Goal: Information Seeking & Learning: Learn about a topic

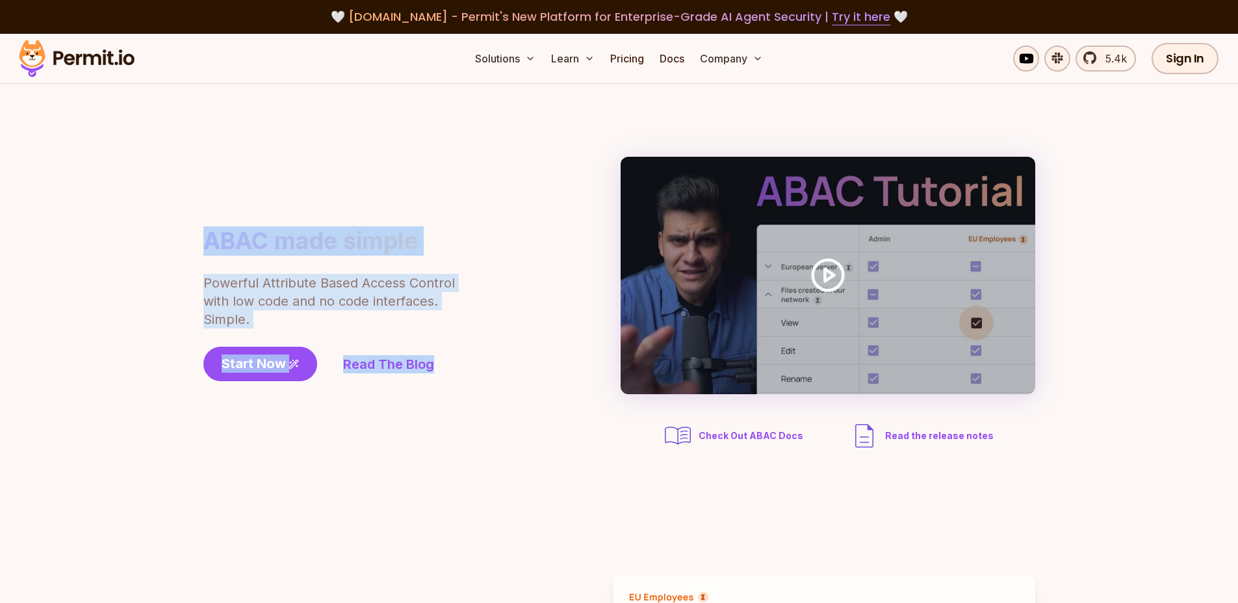
drag, startPoint x: 493, startPoint y: 385, endPoint x: 229, endPoint y: 204, distance: 320.2
click at [229, 204] on div "ABAC made simple Powerful Attribute Based Access Control with low code and no c…" at bounding box center [619, 304] width 832 height 294
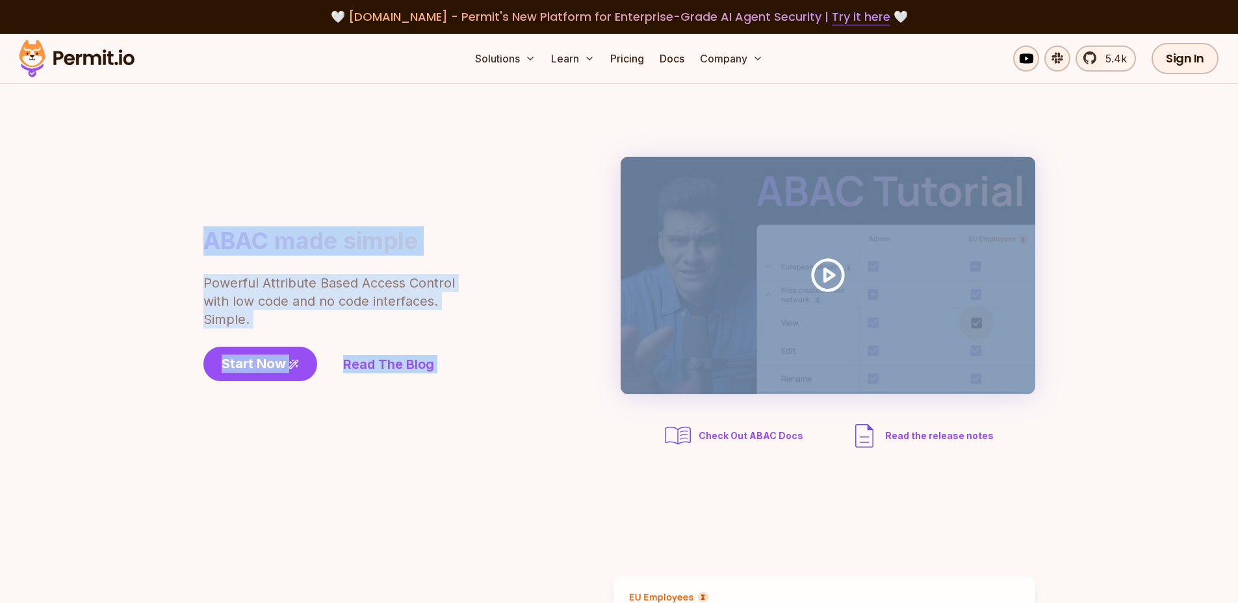
drag, startPoint x: 229, startPoint y: 204, endPoint x: 481, endPoint y: 426, distance: 335.8
click at [481, 426] on div "ABAC made simple Powerful Attribute Based Access Control with low code and no c…" at bounding box center [619, 304] width 832 height 294
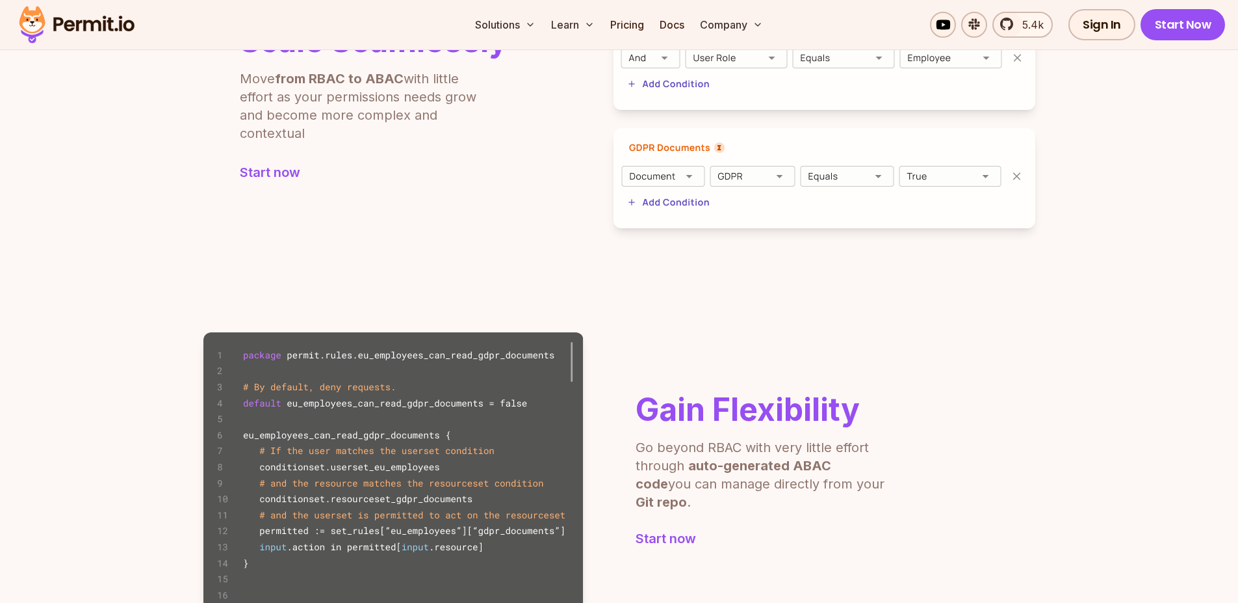
scroll to position [484, 0]
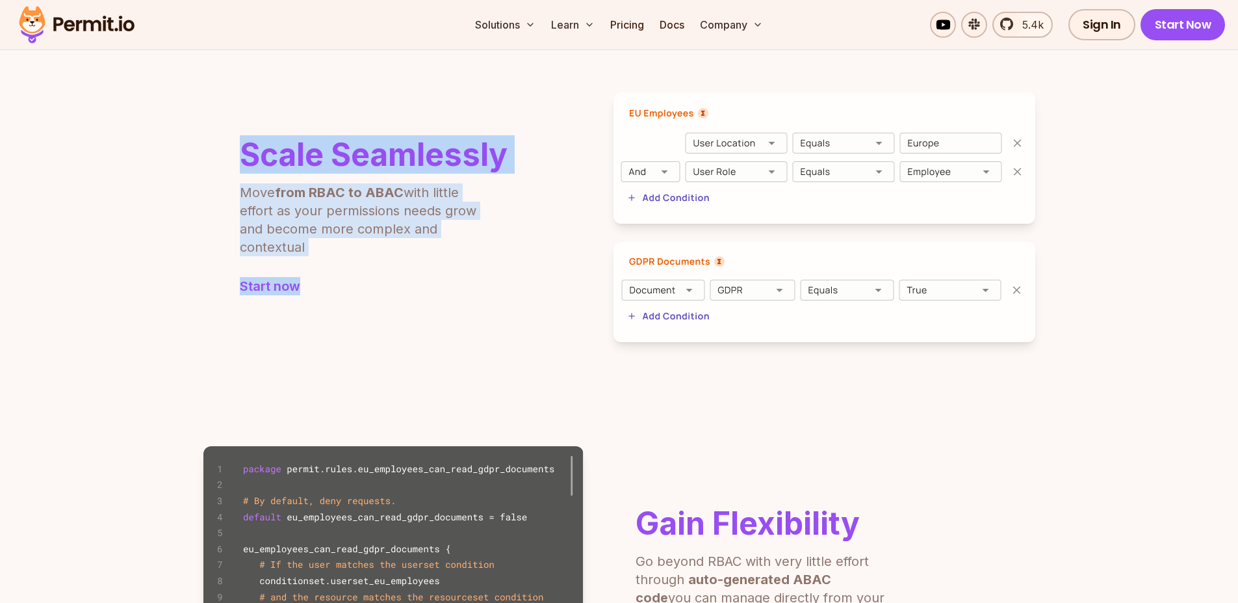
drag, startPoint x: 326, startPoint y: 334, endPoint x: 233, endPoint y: 119, distance: 234.1
click at [233, 119] on div "Scale Seamlessly Move from RBAC to ABAC with little effort as your permissions …" at bounding box center [619, 217] width 832 height 250
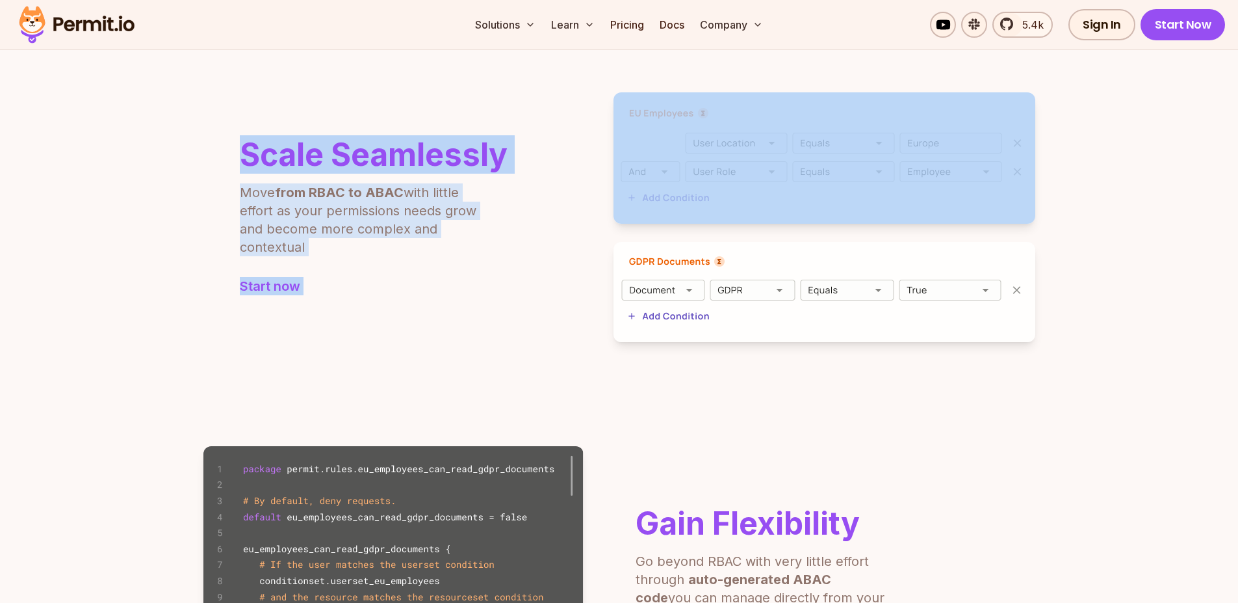
drag, startPoint x: 233, startPoint y: 119, endPoint x: 433, endPoint y: 424, distance: 364.4
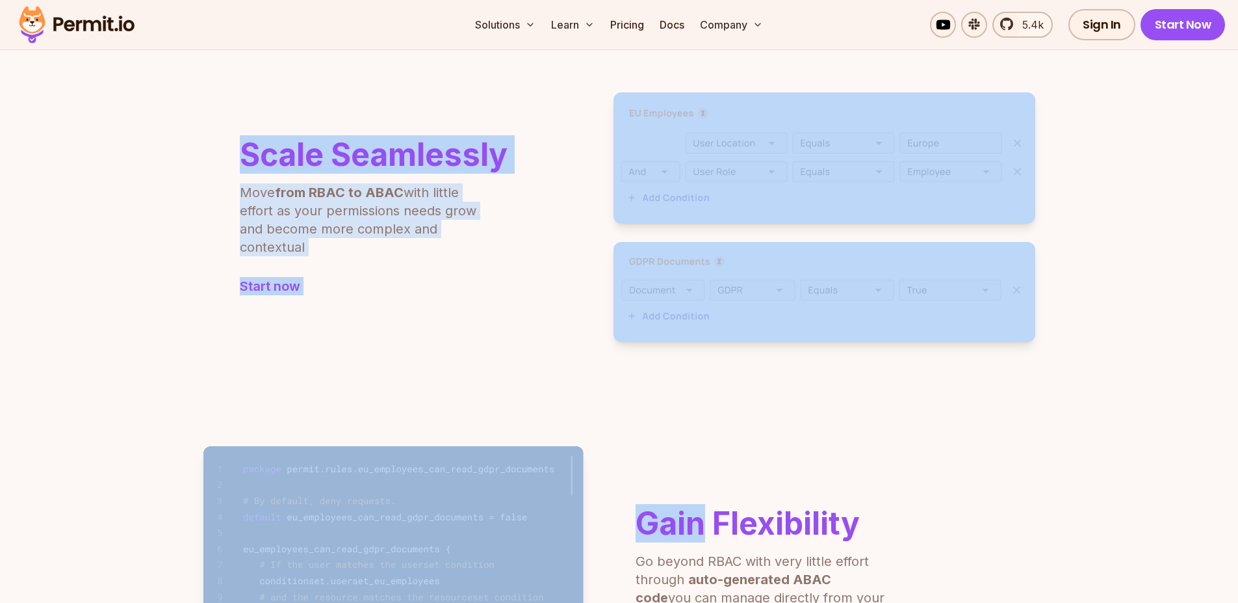
click at [369, 342] on section "Scale Seamlessly Move from RBAC to ABAC with little effort as your permissions …" at bounding box center [619, 217] width 1238 height 354
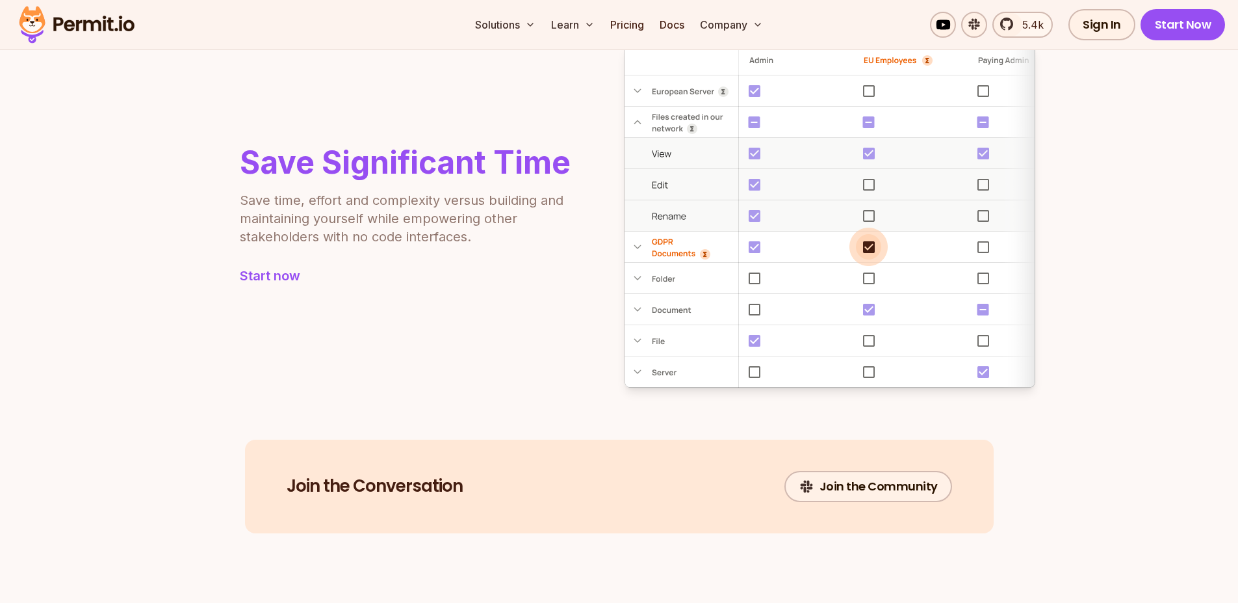
scroll to position [1269, 0]
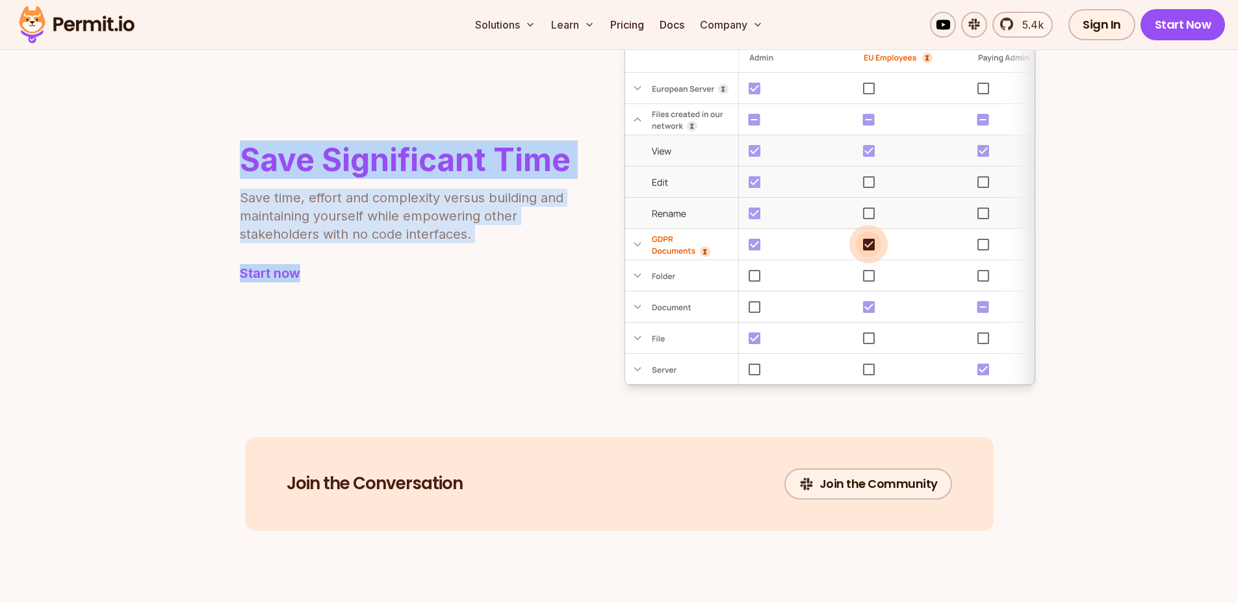
drag, startPoint x: 206, startPoint y: 125, endPoint x: 346, endPoint y: 305, distance: 228.0
click at [346, 305] on div "Save Significant Time Save time, effort and complexity versus building and main…" at bounding box center [619, 213] width 832 height 343
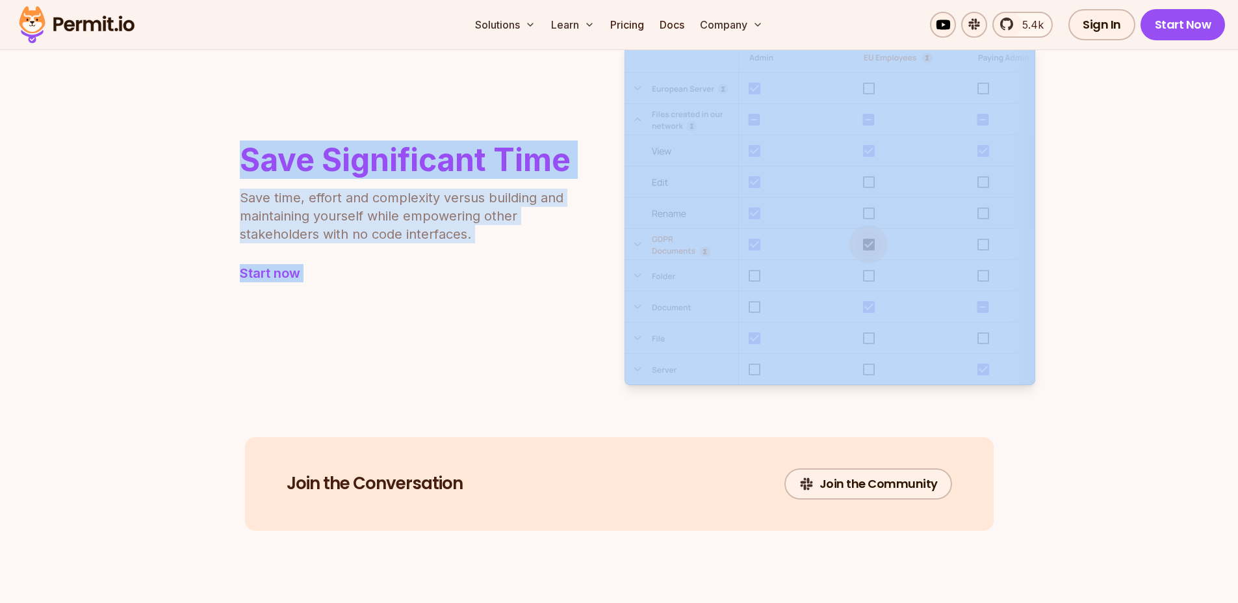
drag, startPoint x: 346, startPoint y: 305, endPoint x: 235, endPoint y: 145, distance: 194.8
click at [235, 145] on div "Save Significant Time Save time, effort and complexity versus building and main…" at bounding box center [619, 213] width 832 height 343
click at [235, 145] on div "Save Significant Time Save time, effort and complexity versus building and main…" at bounding box center [386, 213] width 367 height 138
drag, startPoint x: 235, startPoint y: 145, endPoint x: 380, endPoint y: 317, distance: 225.1
click at [380, 317] on div "Save Significant Time Save time, effort and complexity versus building and main…" at bounding box center [619, 213] width 832 height 343
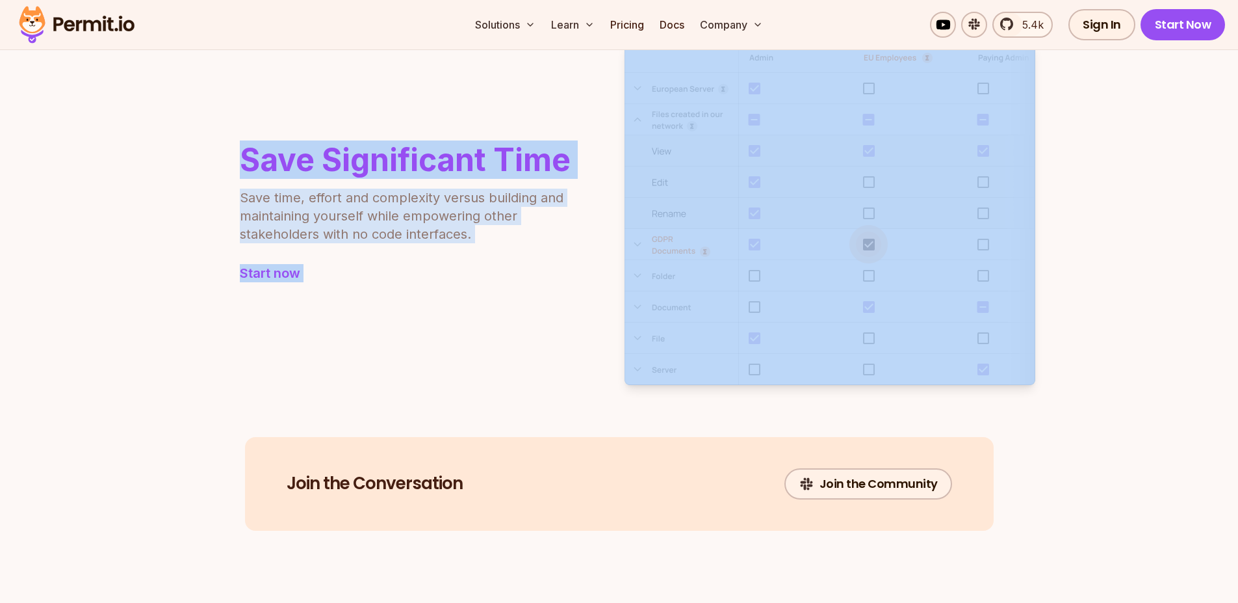
click at [869, 245] on img at bounding box center [830, 213] width 411 height 343
click at [603, 181] on div "Save Significant Time Save time, effort and complexity versus building and main…" at bounding box center [619, 213] width 832 height 343
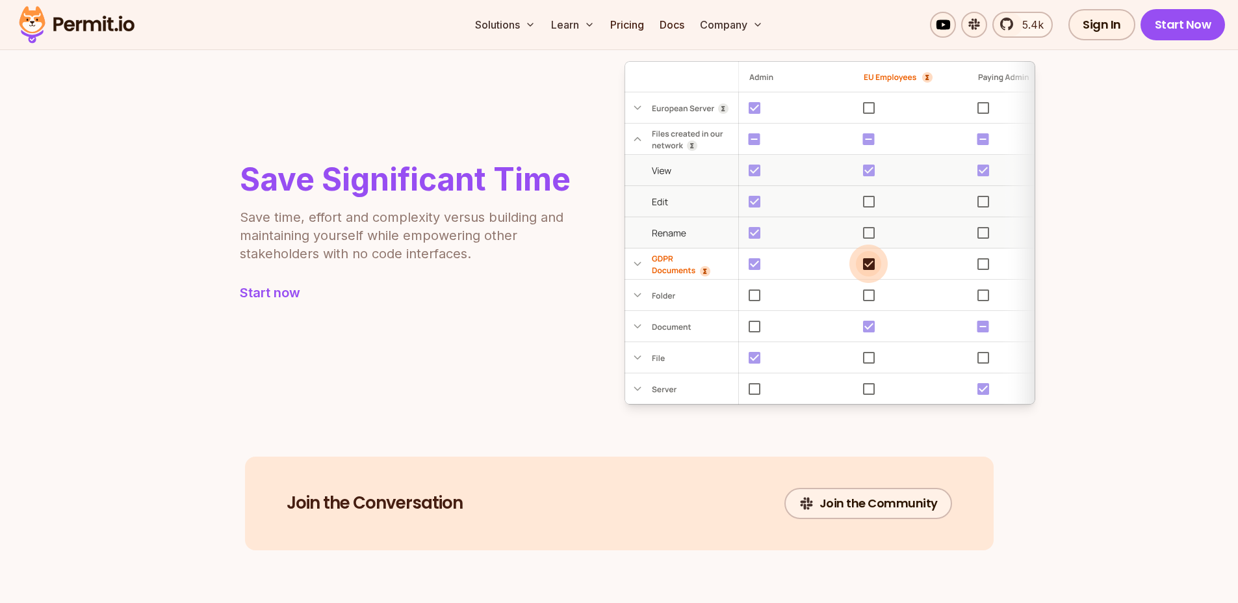
scroll to position [1253, 0]
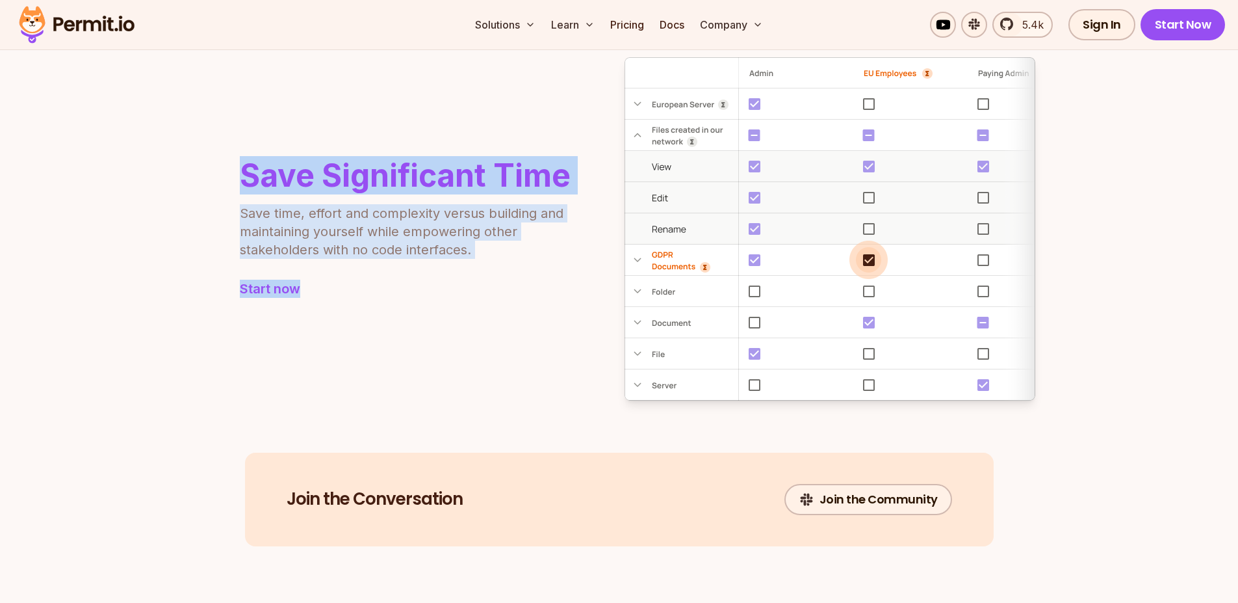
drag, startPoint x: 219, startPoint y: 150, endPoint x: 478, endPoint y: 305, distance: 301.8
click at [478, 305] on div "Save Significant Time Save time, effort and complexity versus building and main…" at bounding box center [619, 228] width 832 height 343
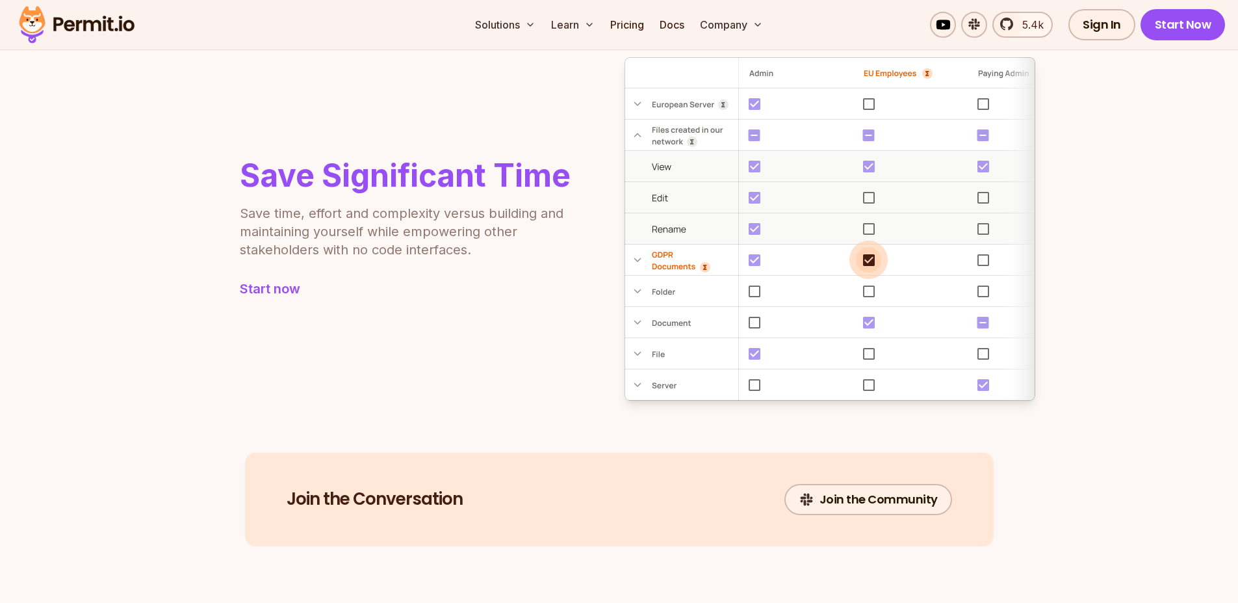
click at [478, 305] on div "Save Significant Time Save time, effort and complexity versus building and main…" at bounding box center [619, 228] width 832 height 343
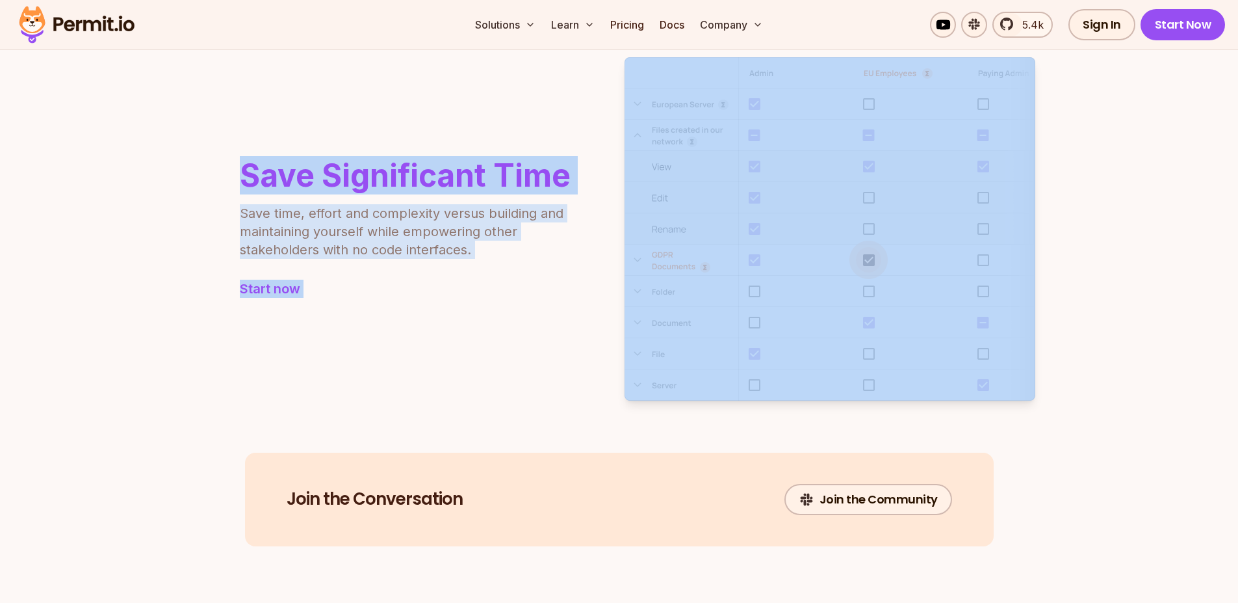
drag, startPoint x: 478, startPoint y: 305, endPoint x: 179, endPoint y: 74, distance: 377.2
click at [179, 74] on section "Save Significant Time Save time, effort and complexity versus building and main…" at bounding box center [619, 228] width 1238 height 447
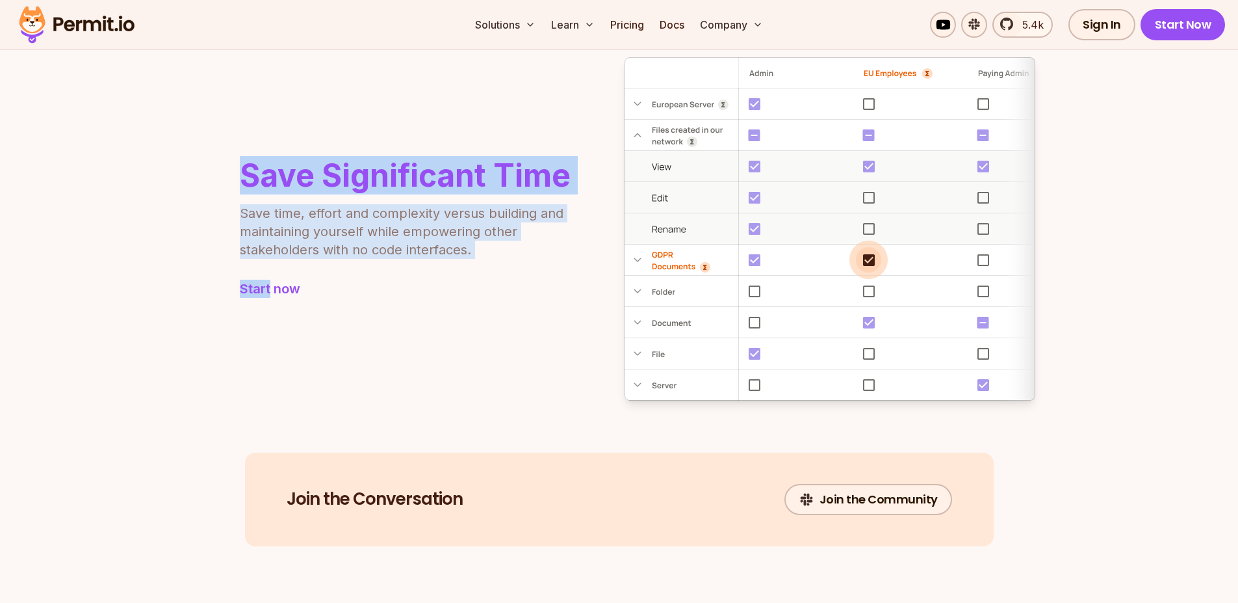
drag, startPoint x: 179, startPoint y: 74, endPoint x: 455, endPoint y: 270, distance: 338.4
click at [455, 270] on section "Save Significant Time Save time, effort and complexity versus building and main…" at bounding box center [619, 228] width 1238 height 447
click at [455, 270] on div "Save Significant Time Save time, effort and complexity versus building and main…" at bounding box center [386, 229] width 367 height 138
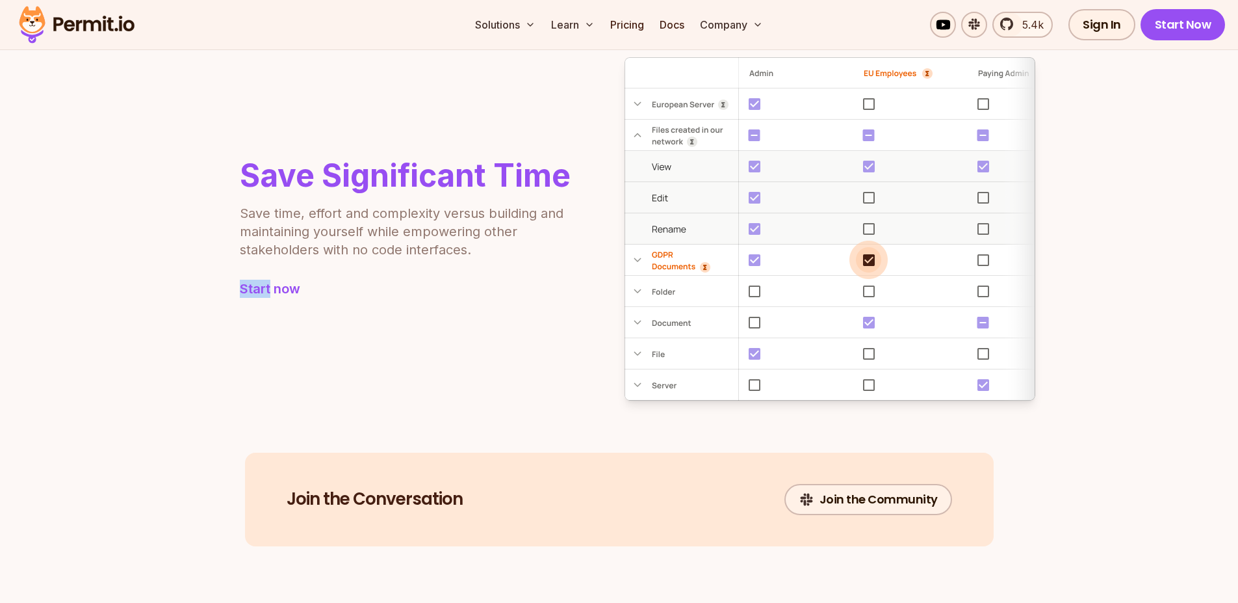
click at [455, 270] on div "Save Significant Time Save time, effort and complexity versus building and main…" at bounding box center [386, 229] width 367 height 138
click at [460, 307] on div "Save Significant Time Save time, effort and complexity versus building and main…" at bounding box center [619, 228] width 832 height 343
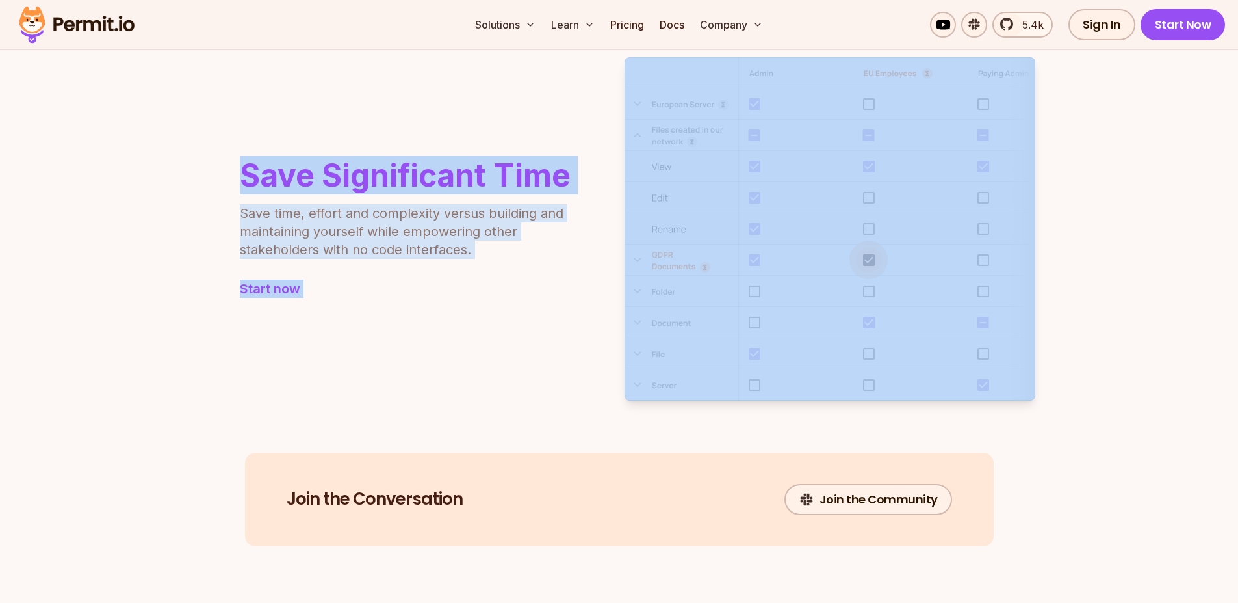
drag, startPoint x: 460, startPoint y: 307, endPoint x: 245, endPoint y: 158, distance: 261.1
click at [245, 158] on div "Save Significant Time Save time, effort and complexity versus building and main…" at bounding box center [619, 228] width 832 height 343
click at [245, 160] on h2 "Save Significant Time" at bounding box center [405, 175] width 331 height 31
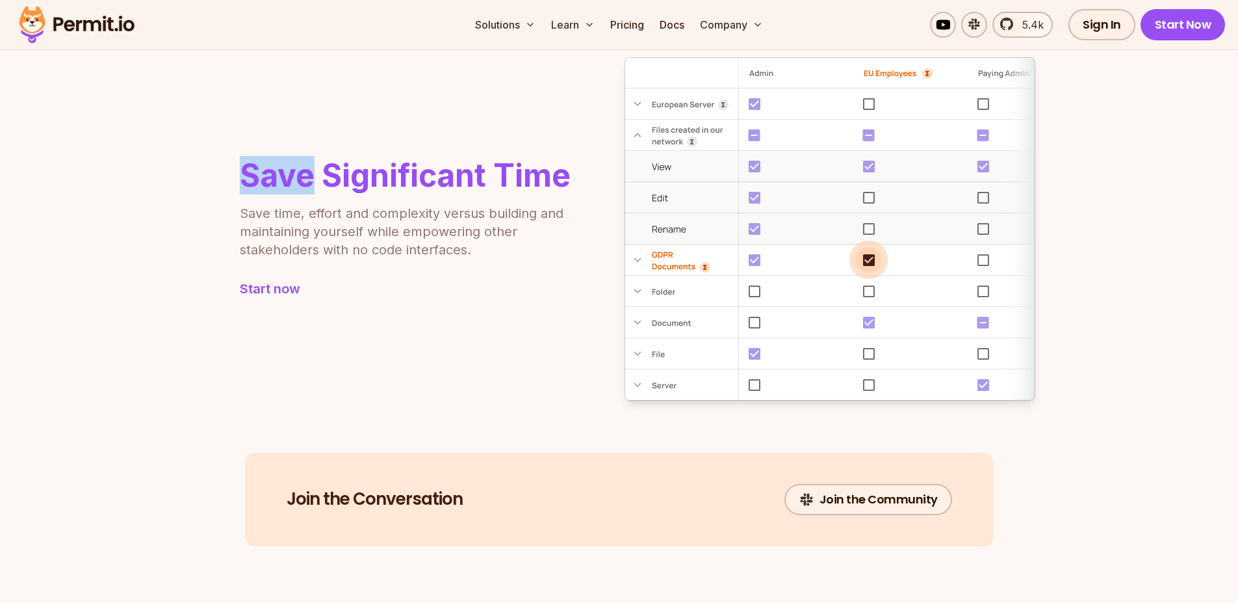
click at [245, 160] on h2 "Save Significant Time" at bounding box center [405, 175] width 331 height 31
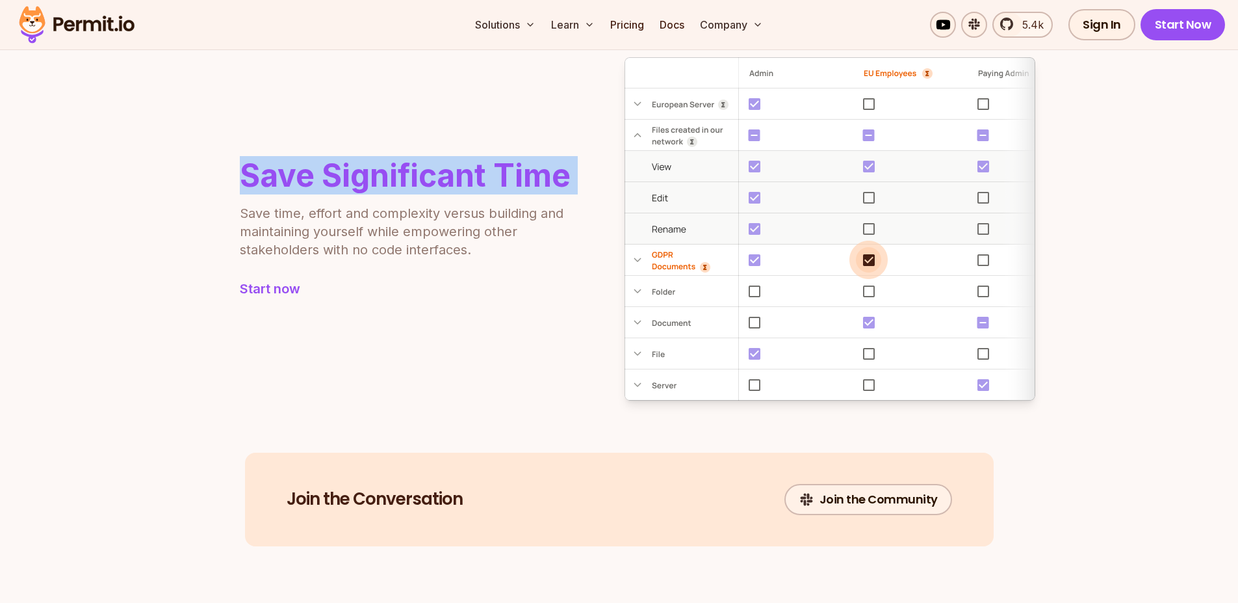
click at [245, 160] on h2 "Save Significant Time" at bounding box center [405, 175] width 331 height 31
click at [405, 295] on link "Start now" at bounding box center [405, 289] width 331 height 18
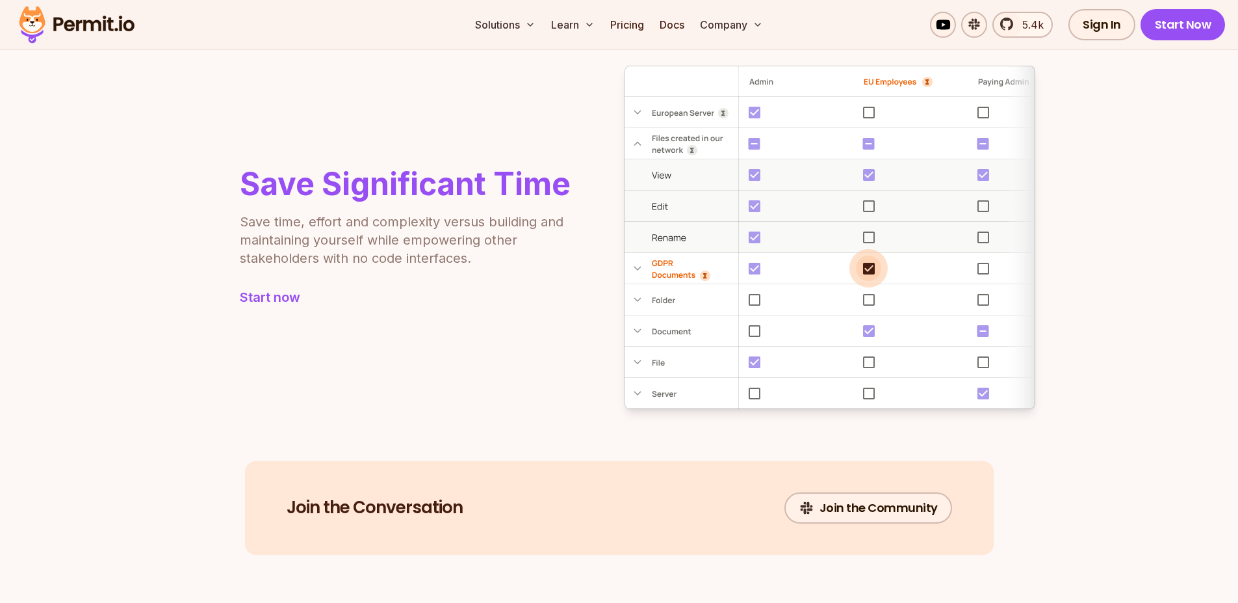
scroll to position [1253, 0]
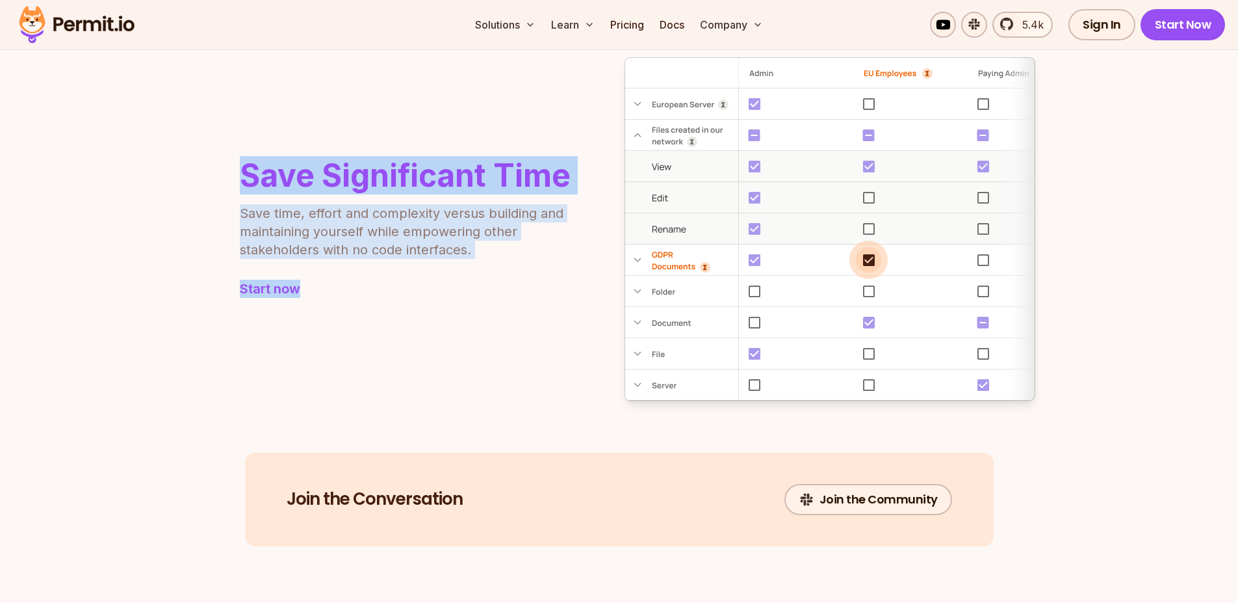
drag, startPoint x: 169, startPoint y: 182, endPoint x: 427, endPoint y: 314, distance: 289.9
click at [427, 314] on section "Save Significant Time Save time, effort and complexity versus building and main…" at bounding box center [619, 228] width 1238 height 447
click at [427, 314] on div "Save Significant Time Save time, effort and complexity versus building and main…" at bounding box center [619, 228] width 832 height 343
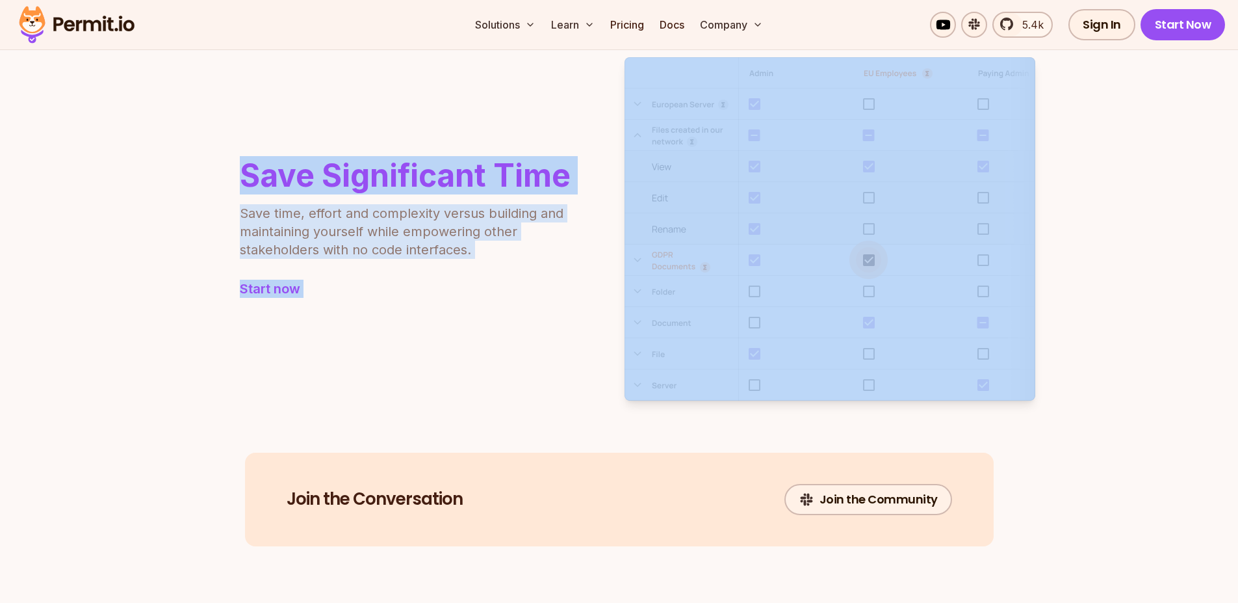
drag, startPoint x: 427, startPoint y: 314, endPoint x: 258, endPoint y: 167, distance: 223.9
click at [258, 167] on div "Save Significant Time Save time, effort and complexity versus building and main…" at bounding box center [619, 228] width 832 height 343
click at [215, 161] on div "Save Significant Time Save time, effort and complexity versus building and main…" at bounding box center [386, 229] width 367 height 138
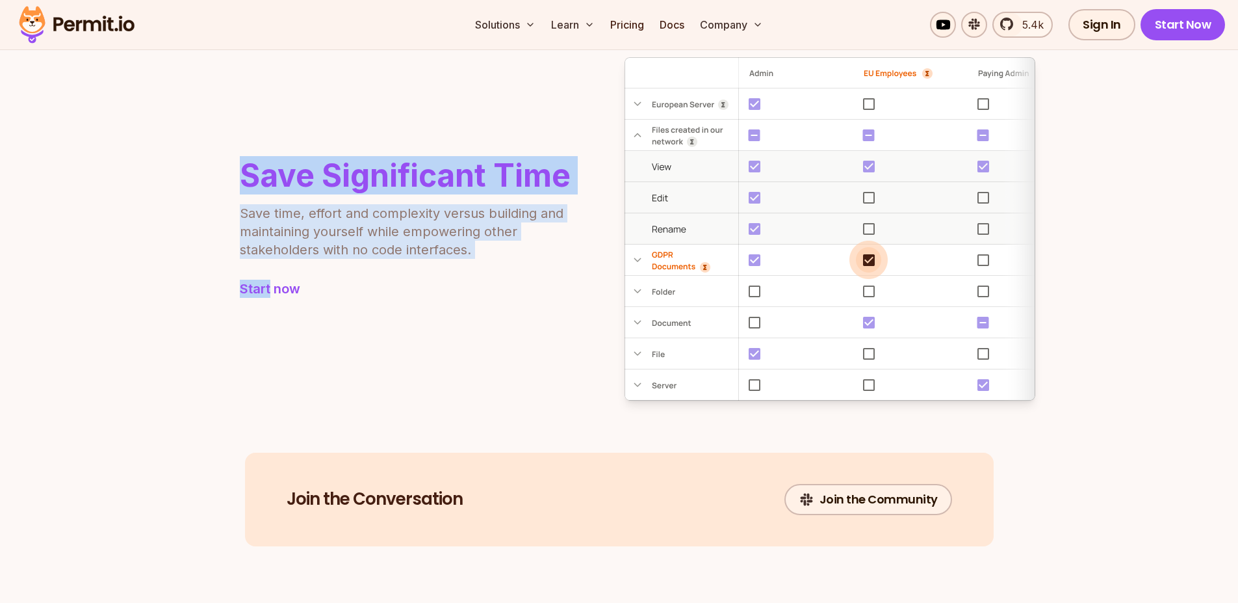
drag, startPoint x: 215, startPoint y: 161, endPoint x: 375, endPoint y: 278, distance: 199.1
click at [375, 278] on div "Save Significant Time Save time, effort and complexity versus building and main…" at bounding box center [386, 229] width 367 height 138
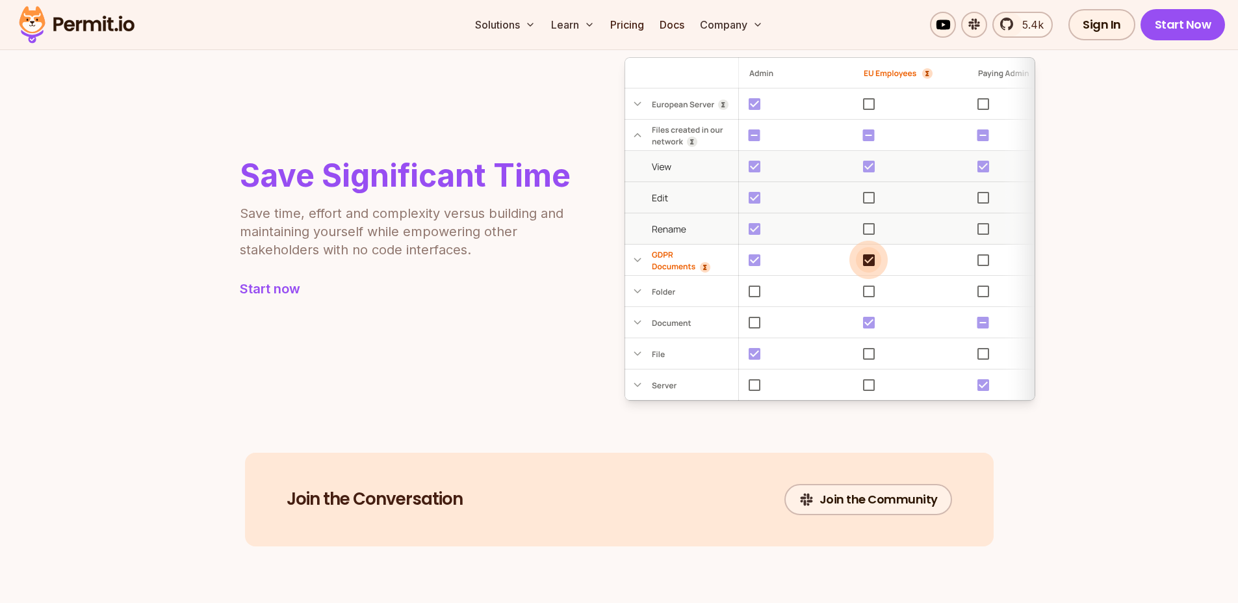
click at [390, 322] on div "Save Significant Time Save time, effort and complexity versus building and main…" at bounding box center [619, 228] width 832 height 343
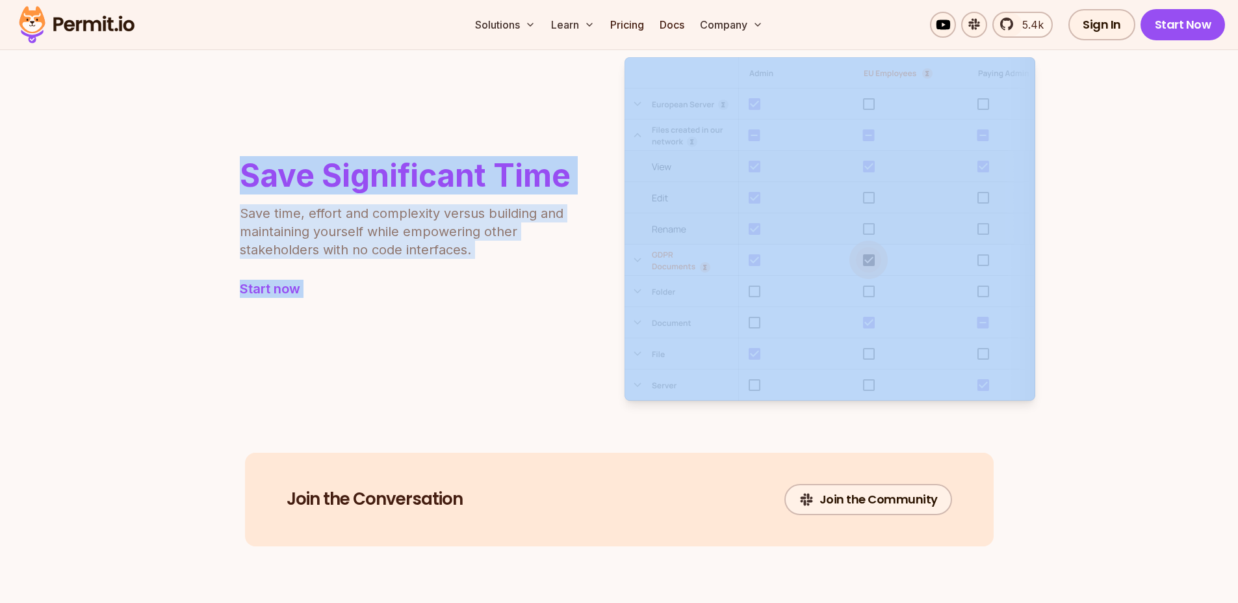
drag, startPoint x: 390, startPoint y: 322, endPoint x: 208, endPoint y: 154, distance: 247.5
click at [208, 154] on div "Save Significant Time Save time, effort and complexity versus building and main…" at bounding box center [619, 228] width 832 height 343
drag, startPoint x: 208, startPoint y: 154, endPoint x: 353, endPoint y: 302, distance: 207.3
click at [353, 302] on div "Save Significant Time Save time, effort and complexity versus building and main…" at bounding box center [619, 228] width 832 height 343
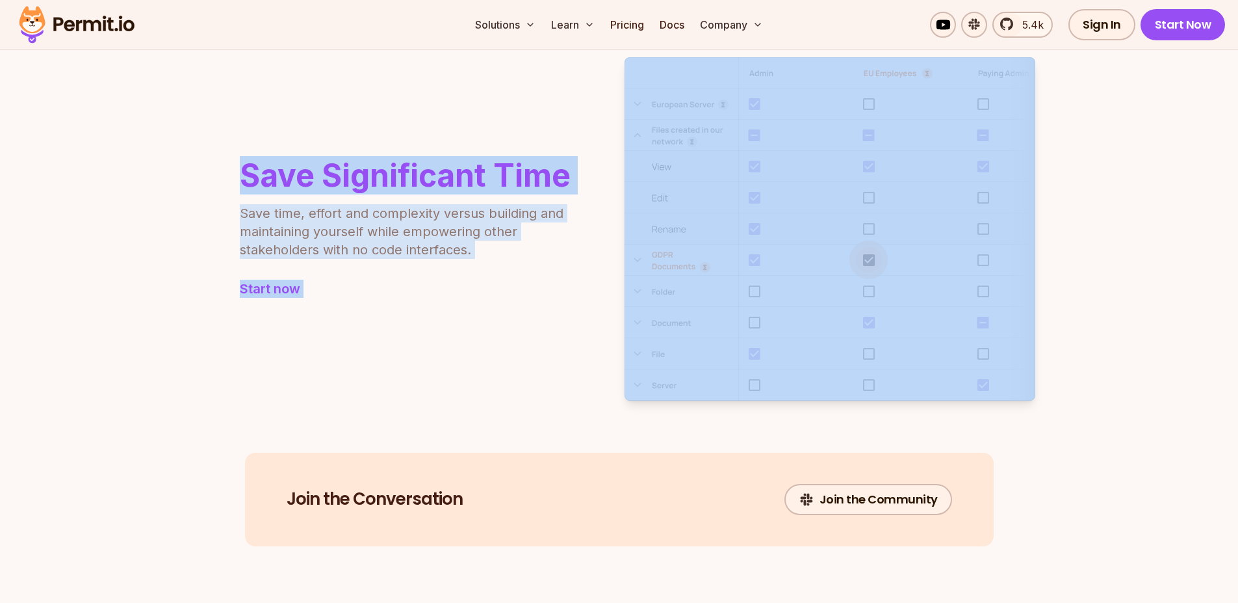
click at [353, 302] on div "Save Significant Time Save time, effort and complexity versus building and main…" at bounding box center [619, 228] width 832 height 343
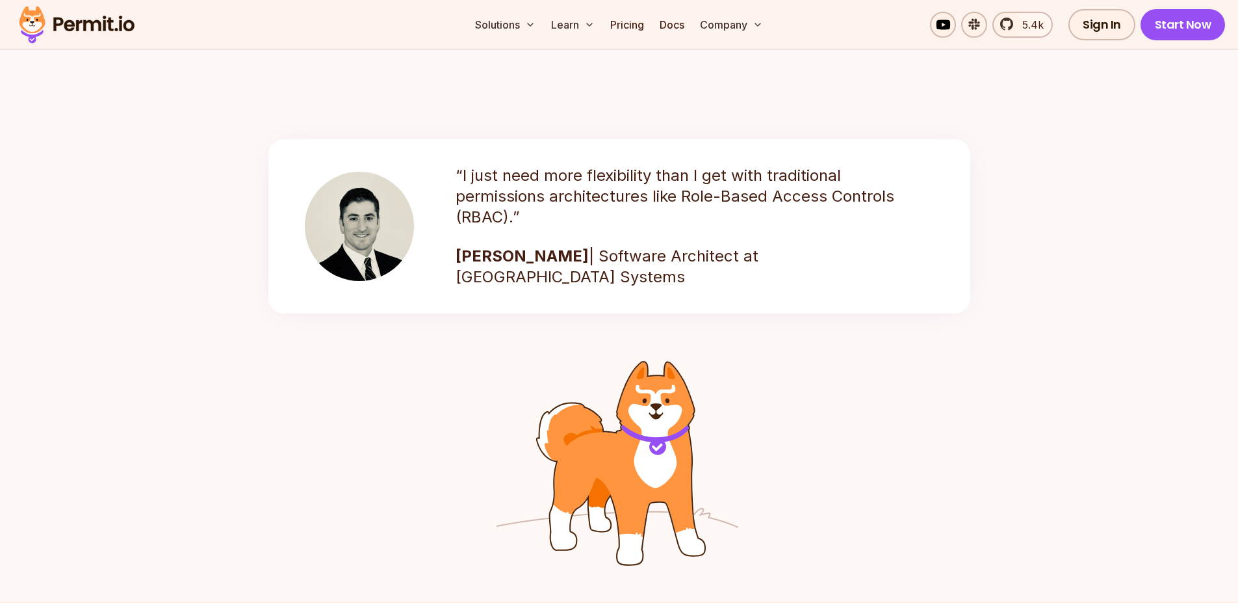
scroll to position [1796, 0]
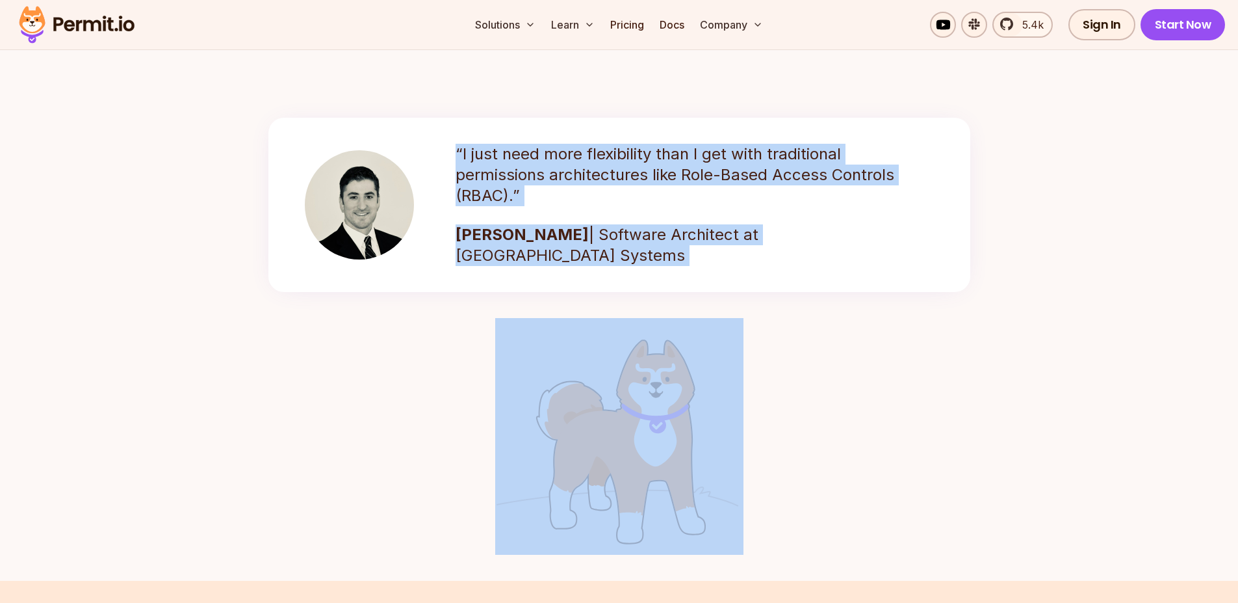
drag, startPoint x: 586, startPoint y: 297, endPoint x: 447, endPoint y: 130, distance: 217.8
click at [447, 130] on blockquote "“I just need more flexibility than I get with traditional permissions architect…" at bounding box center [619, 205] width 702 height 174
drag, startPoint x: 447, startPoint y: 130, endPoint x: 594, endPoint y: 281, distance: 211.0
click at [594, 281] on blockquote "“I just need more flexibility than I get with traditional permissions architect…" at bounding box center [619, 205] width 702 height 174
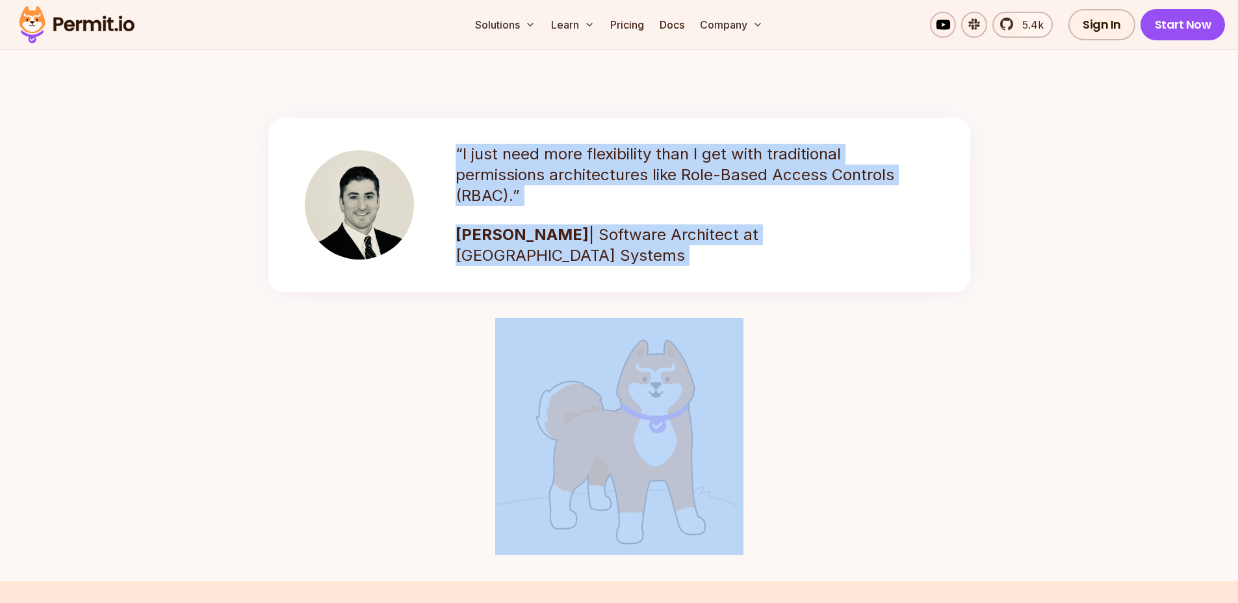
click at [594, 281] on blockquote "“I just need more flexibility than I get with traditional permissions architect…" at bounding box center [619, 205] width 702 height 174
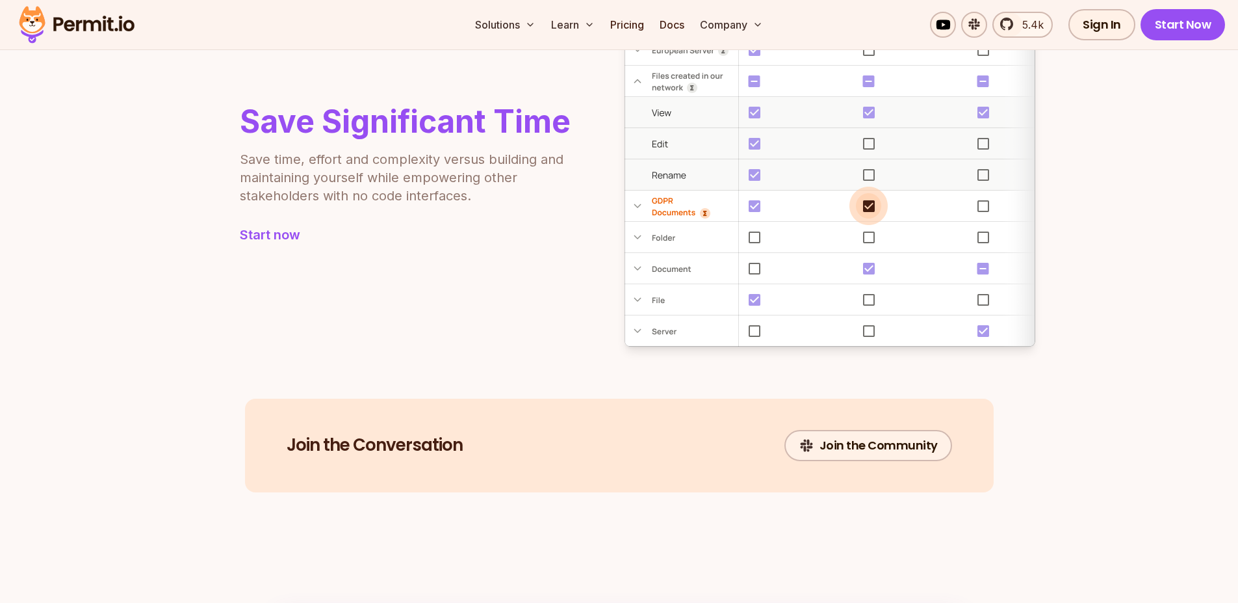
scroll to position [1330, 0]
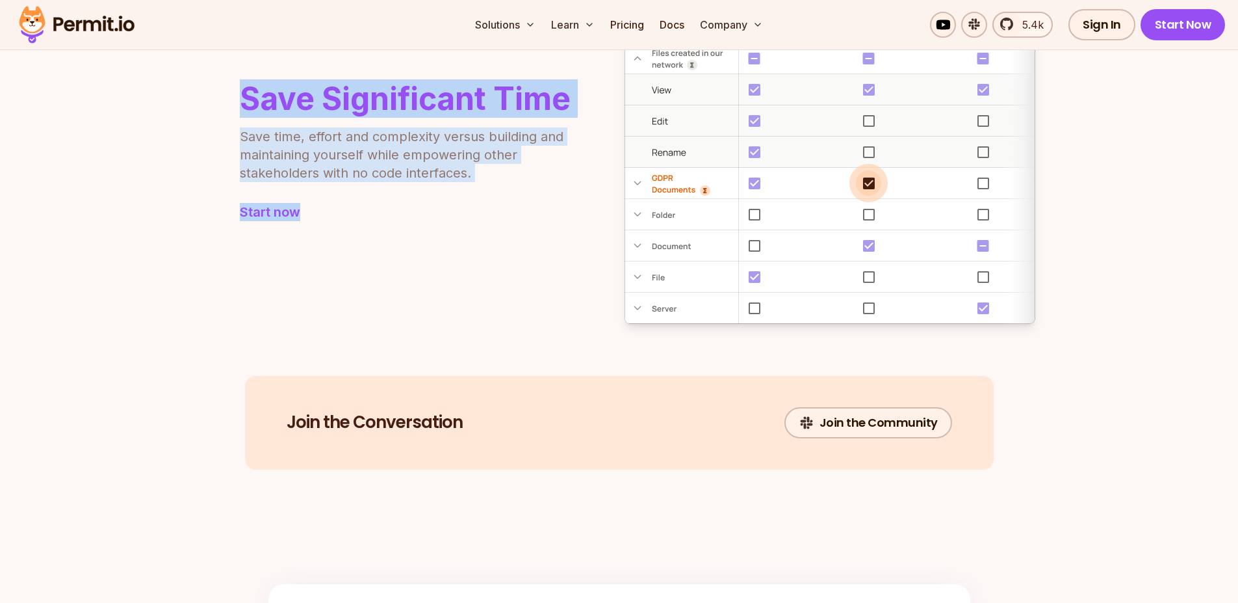
drag, startPoint x: 529, startPoint y: 290, endPoint x: 255, endPoint y: 69, distance: 352.3
click at [255, 69] on div "Save Significant Time Save time, effort and complexity versus building and main…" at bounding box center [619, 151] width 832 height 343
drag, startPoint x: 255, startPoint y: 69, endPoint x: 427, endPoint y: 236, distance: 240.0
click at [427, 236] on div "Save Significant Time Save time, effort and complexity versus building and main…" at bounding box center [619, 151] width 832 height 343
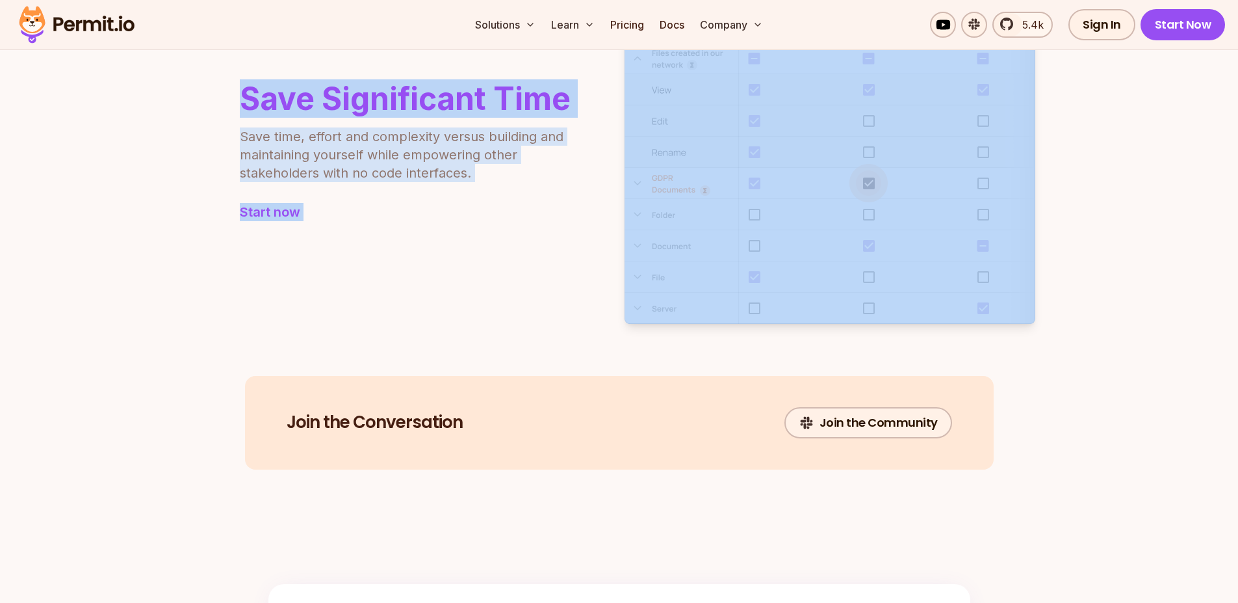
click at [427, 236] on div "Save Significant Time Save time, effort and complexity versus building and main…" at bounding box center [619, 151] width 832 height 343
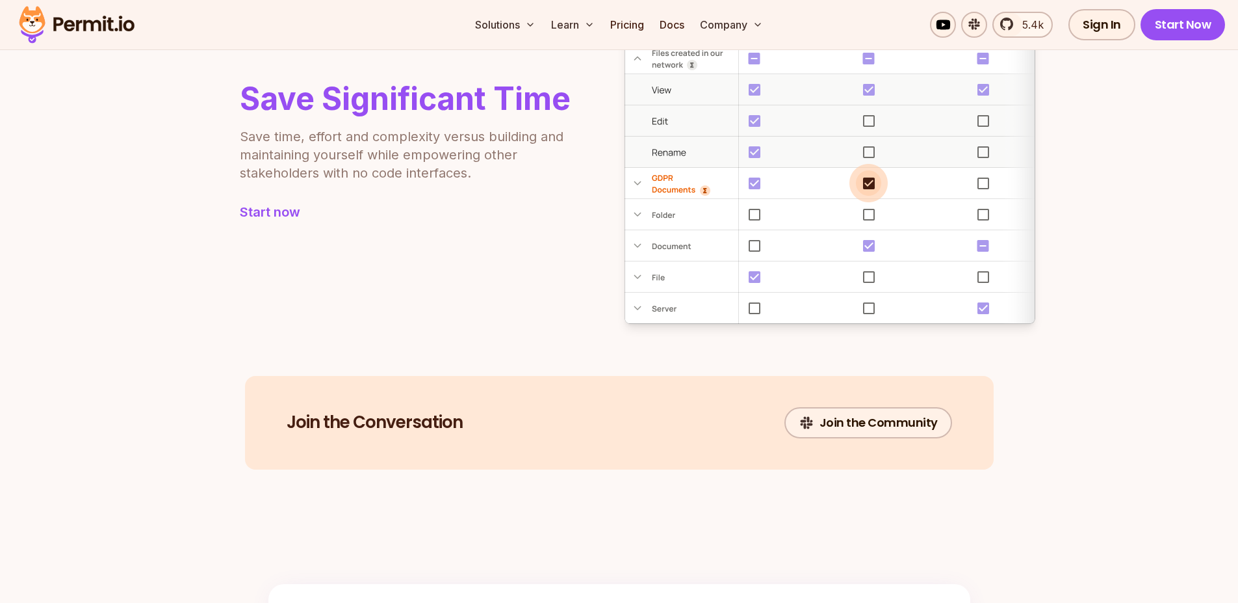
click at [705, 185] on img at bounding box center [830, 151] width 411 height 343
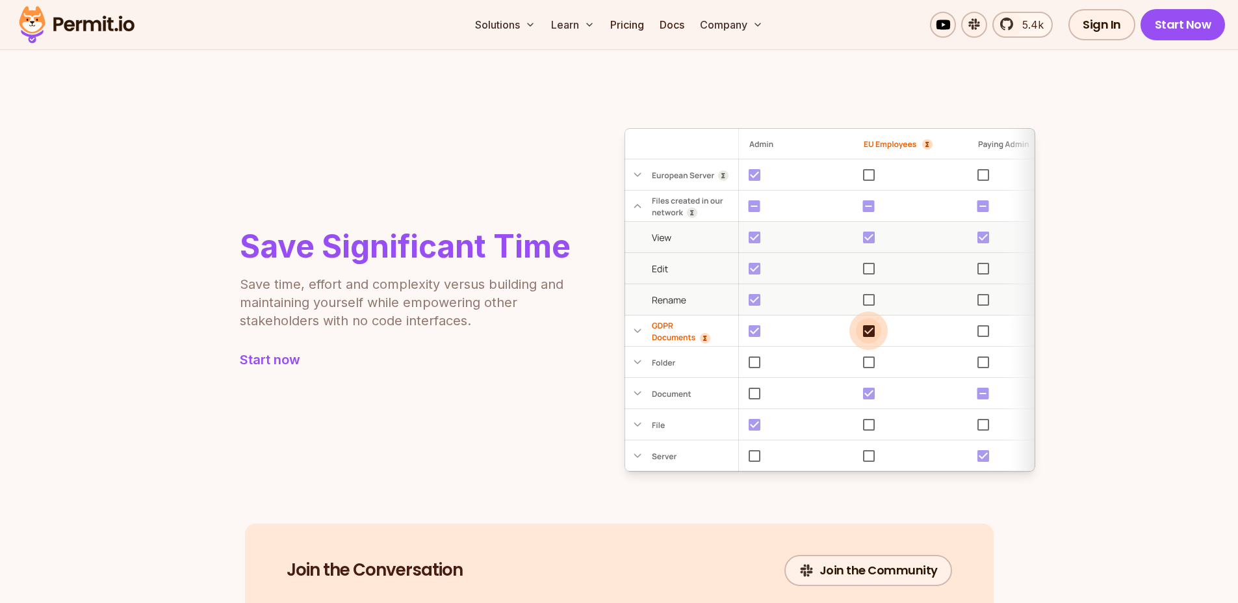
scroll to position [1137, 0]
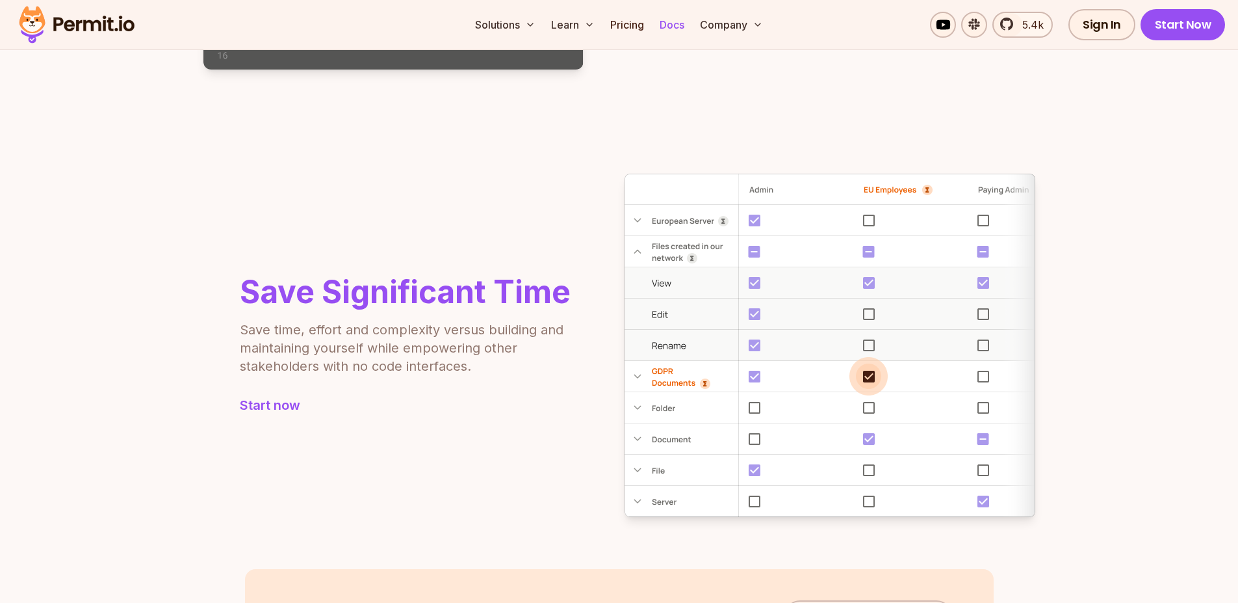
click at [683, 24] on link "Docs" at bounding box center [672, 25] width 35 height 26
